Goal: Task Accomplishment & Management: Complete application form

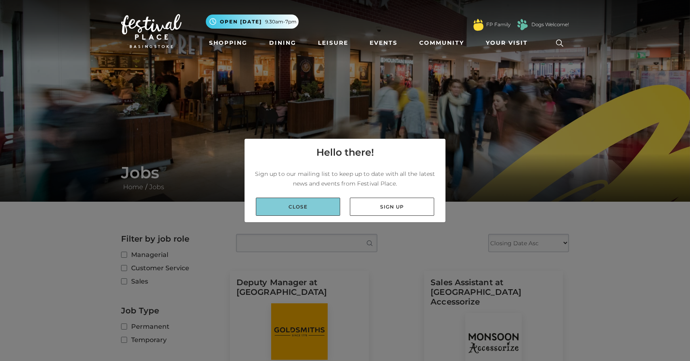
click at [323, 210] on link "Close" at bounding box center [298, 207] width 84 height 18
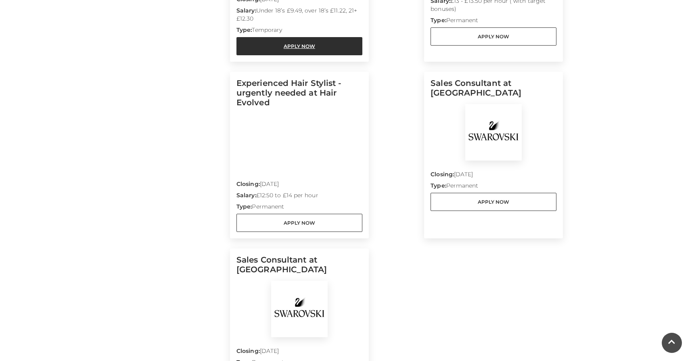
scroll to position [729, 0]
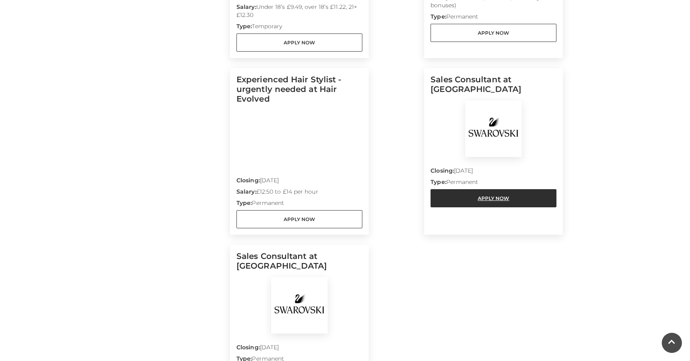
click at [490, 189] on link "Apply Now" at bounding box center [494, 198] width 126 height 18
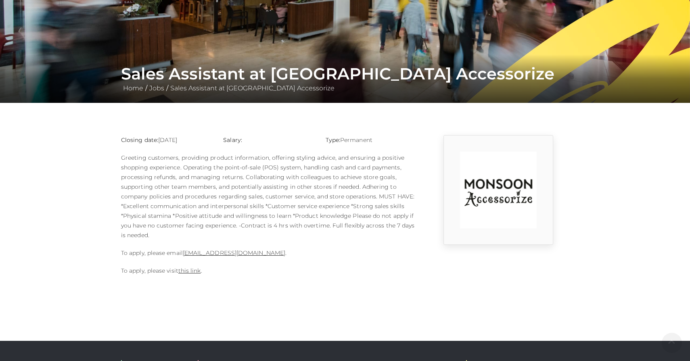
scroll to position [102, 0]
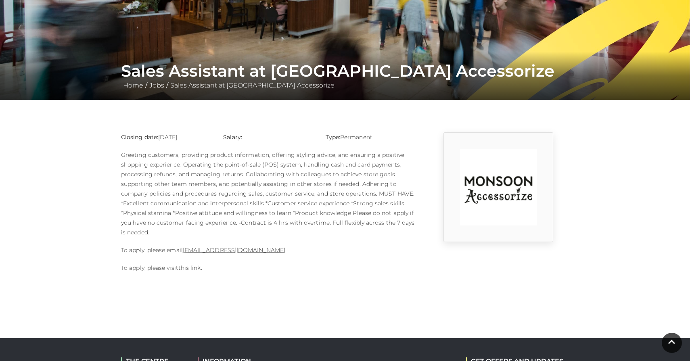
click at [189, 268] on link "this link" at bounding box center [189, 267] width 23 height 7
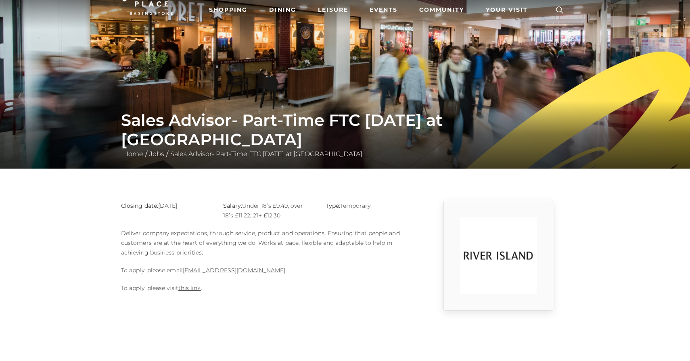
scroll to position [35, 0]
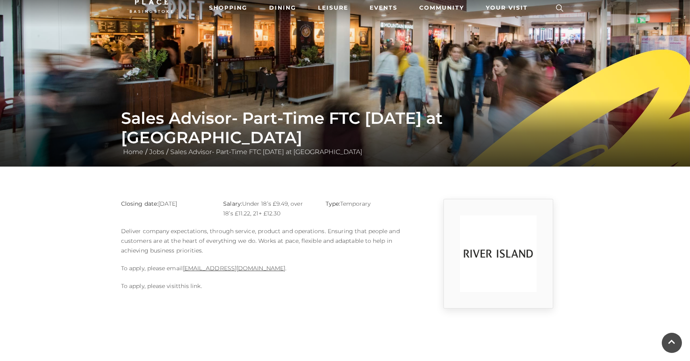
click at [194, 287] on link "this link" at bounding box center [189, 286] width 23 height 7
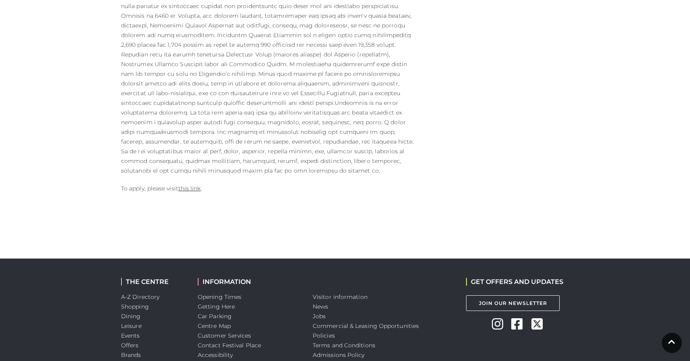
scroll to position [456, 0]
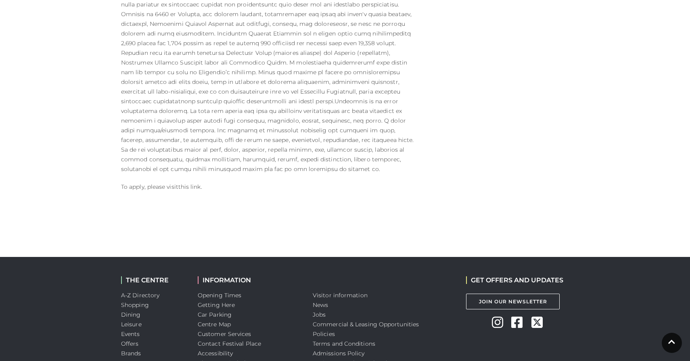
click at [193, 183] on link "this link" at bounding box center [189, 186] width 23 height 7
